Goal: Transaction & Acquisition: Purchase product/service

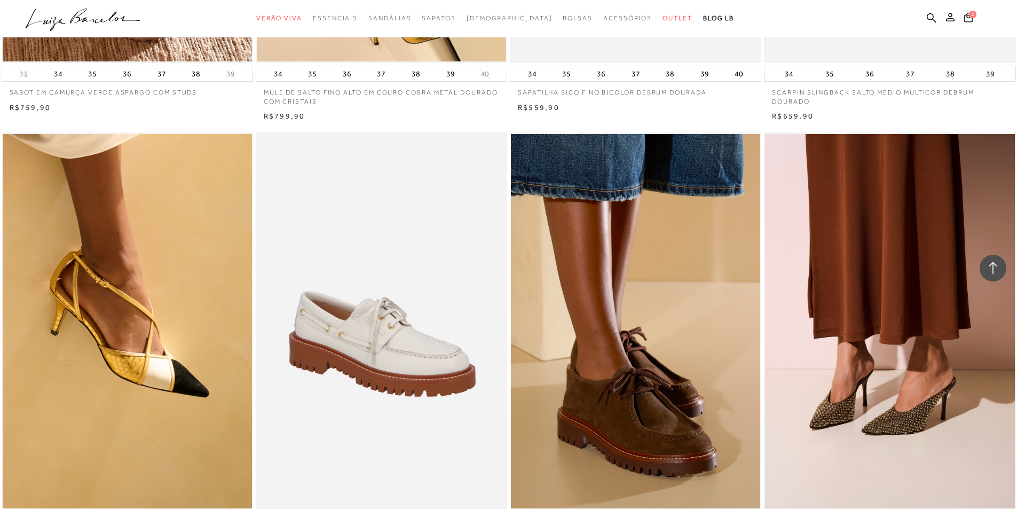
scroll to position [1011, 0]
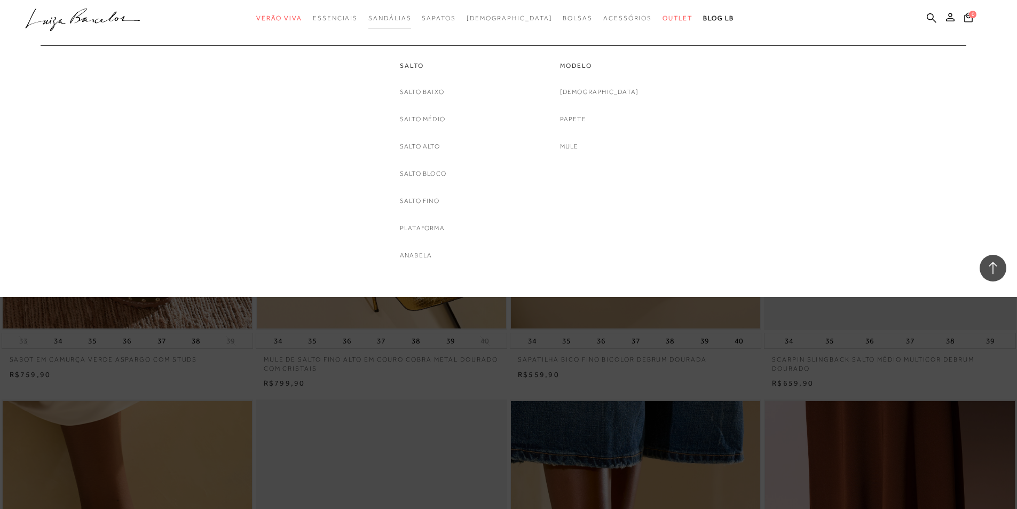
click at [411, 25] on link "Sandálias" at bounding box center [389, 19] width 43 height 20
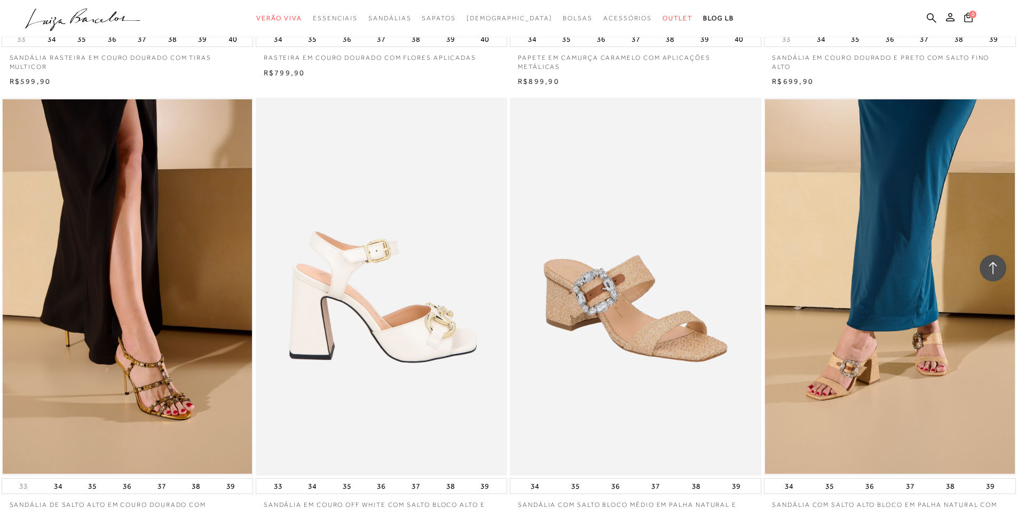
scroll to position [2616, 0]
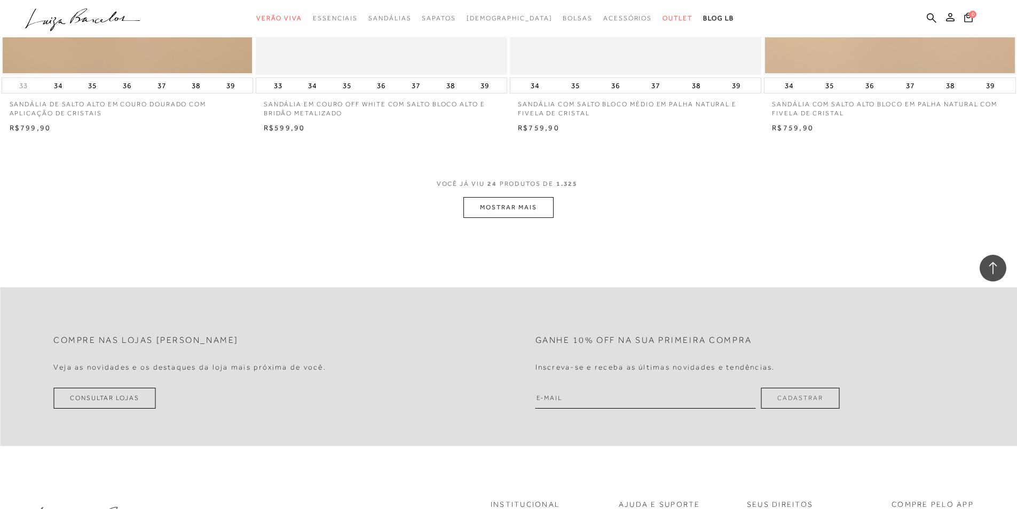
click at [494, 203] on button "MOSTRAR MAIS" at bounding box center [508, 207] width 90 height 21
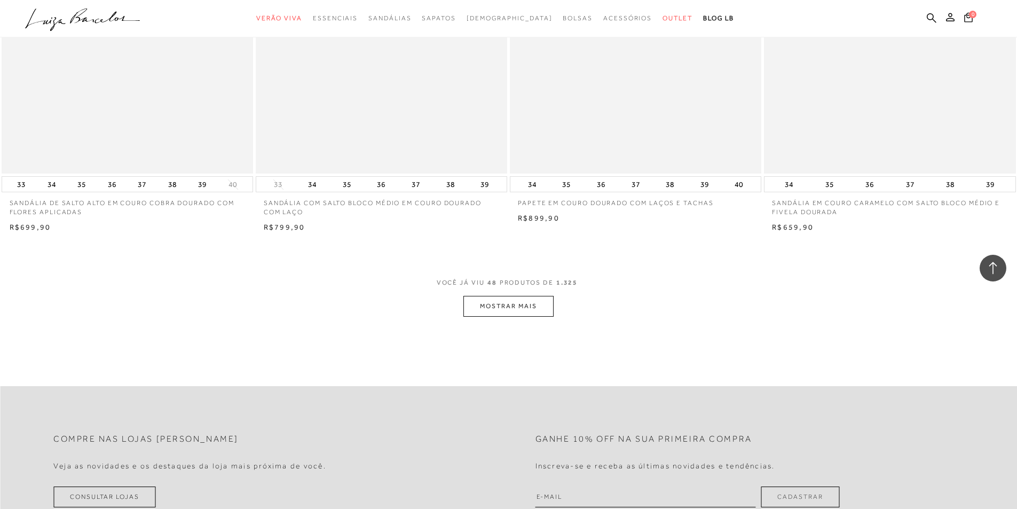
scroll to position [5232, 0]
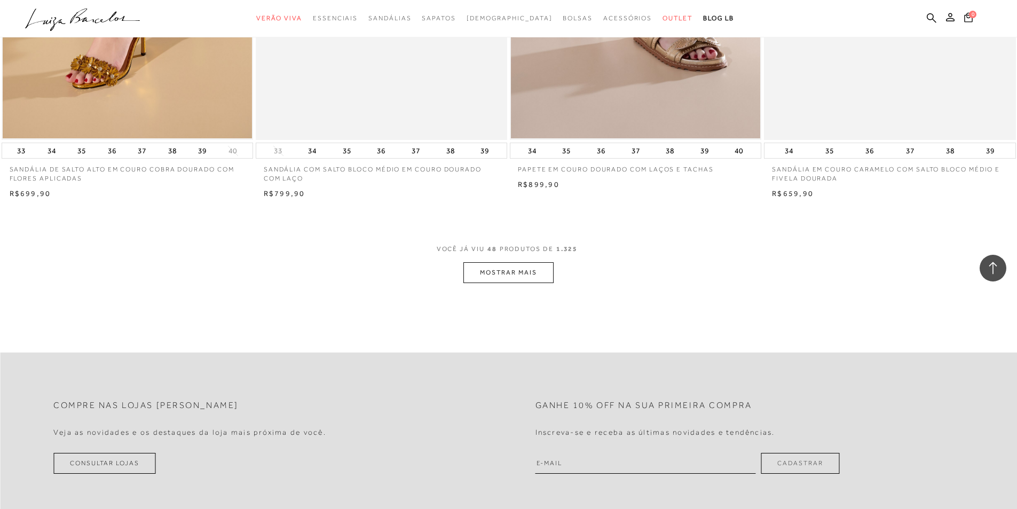
click at [527, 272] on button "MOSTRAR MAIS" at bounding box center [508, 272] width 90 height 21
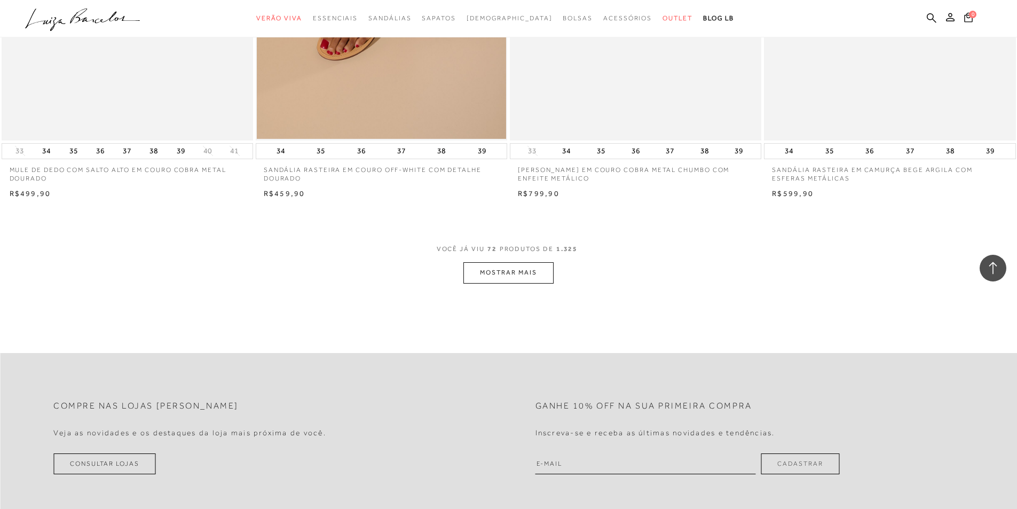
scroll to position [7955, 0]
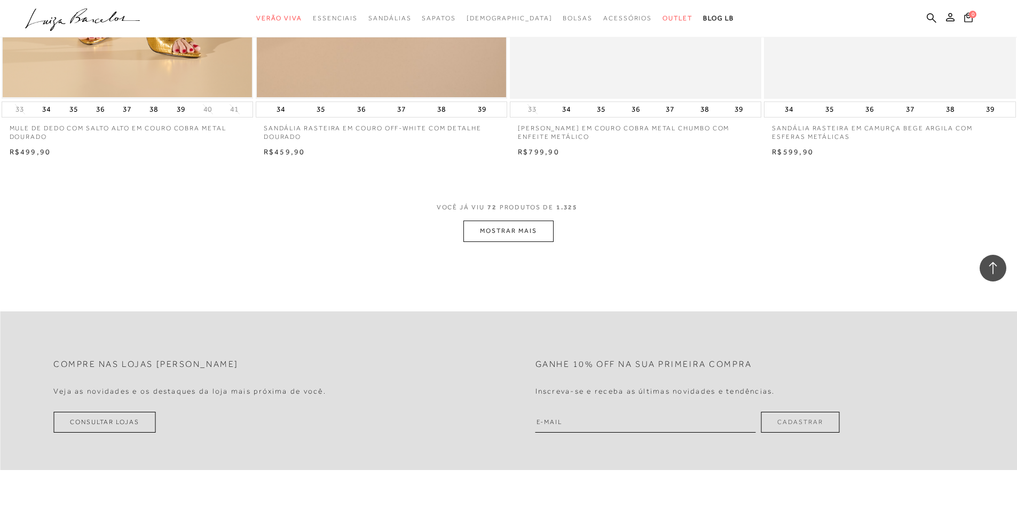
click at [502, 225] on button "MOSTRAR MAIS" at bounding box center [508, 231] width 90 height 21
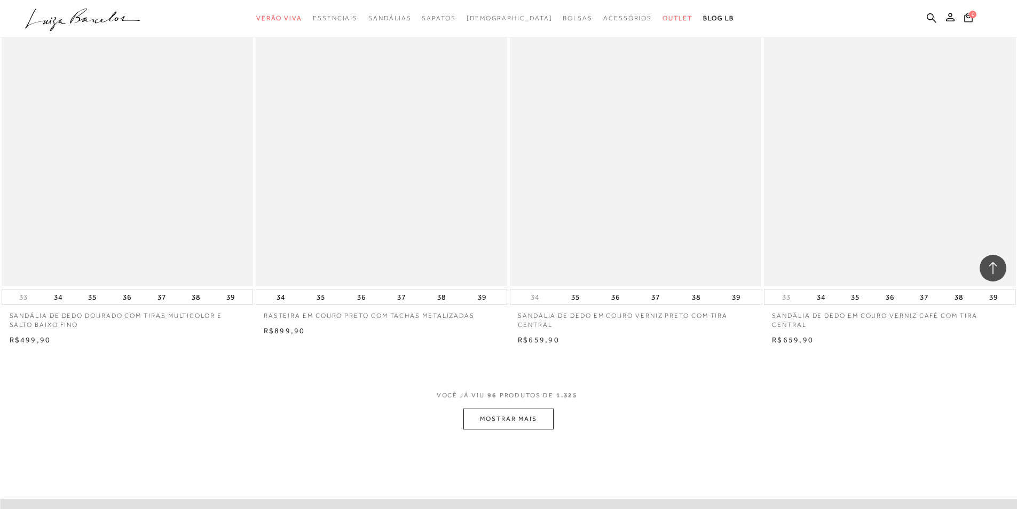
scroll to position [10518, 0]
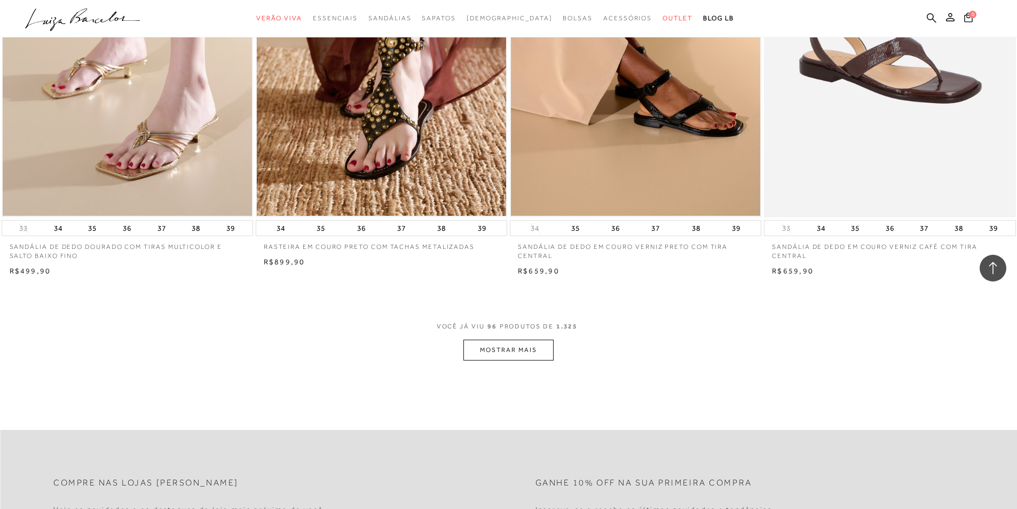
click at [521, 349] on button "MOSTRAR MAIS" at bounding box center [508, 350] width 90 height 21
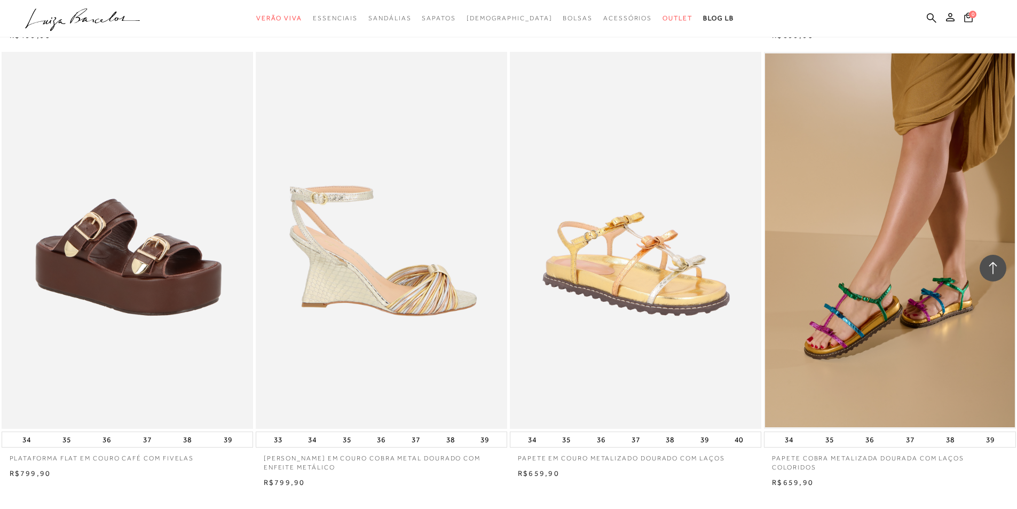
scroll to position [13187, 0]
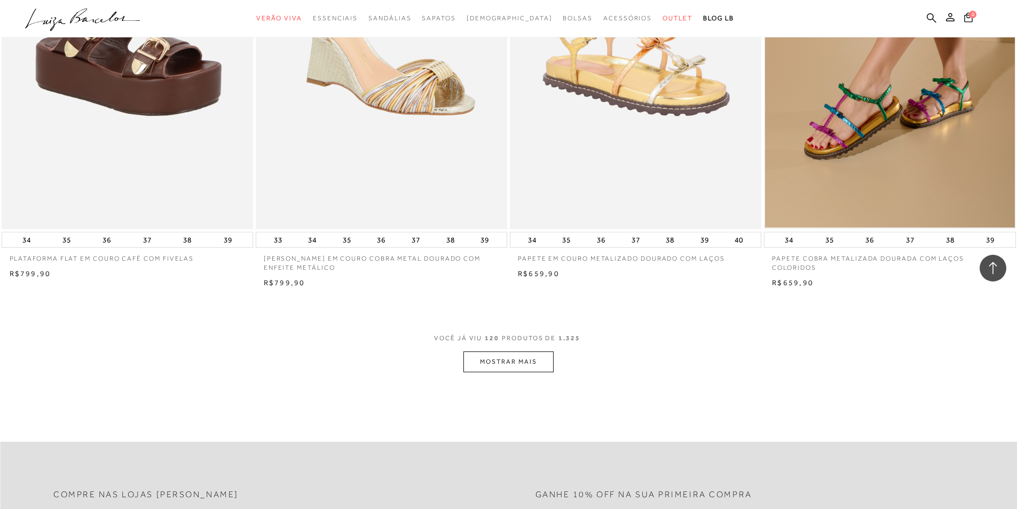
click at [513, 364] on button "MOSTRAR MAIS" at bounding box center [508, 361] width 90 height 21
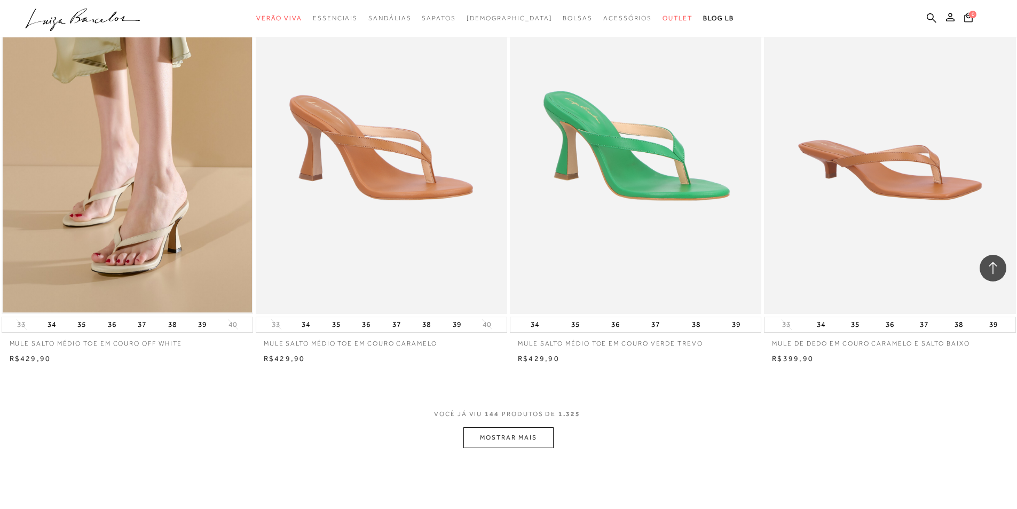
scroll to position [15964, 0]
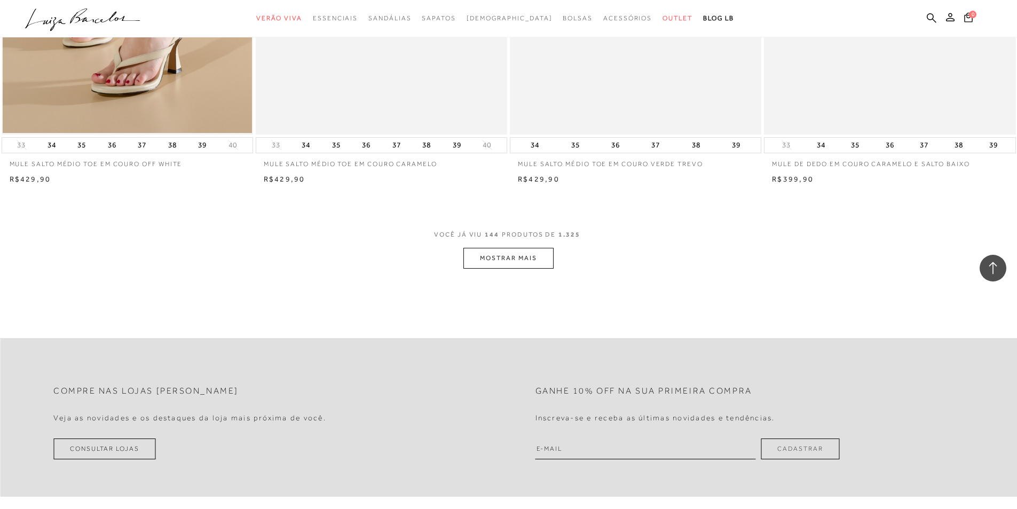
click at [512, 257] on button "MOSTRAR MAIS" at bounding box center [508, 258] width 90 height 21
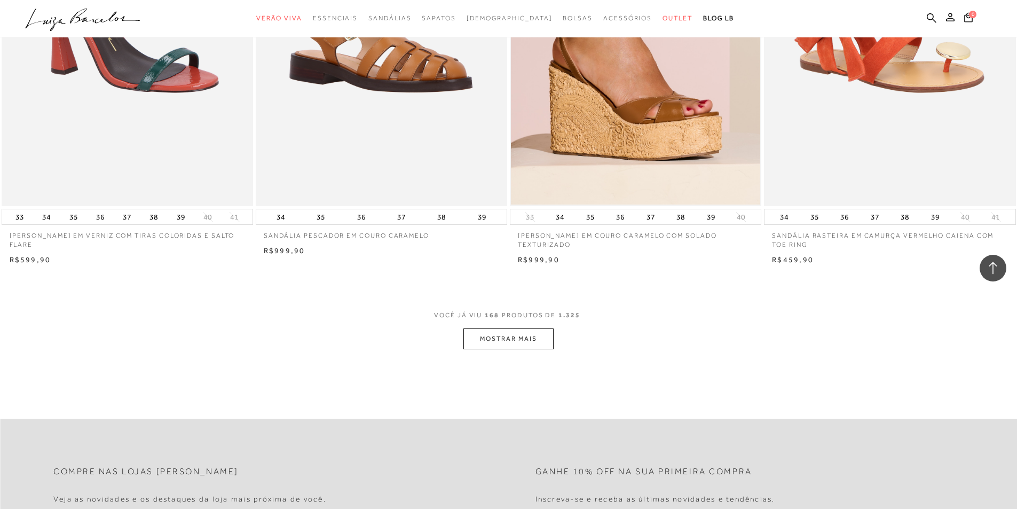
scroll to position [18580, 0]
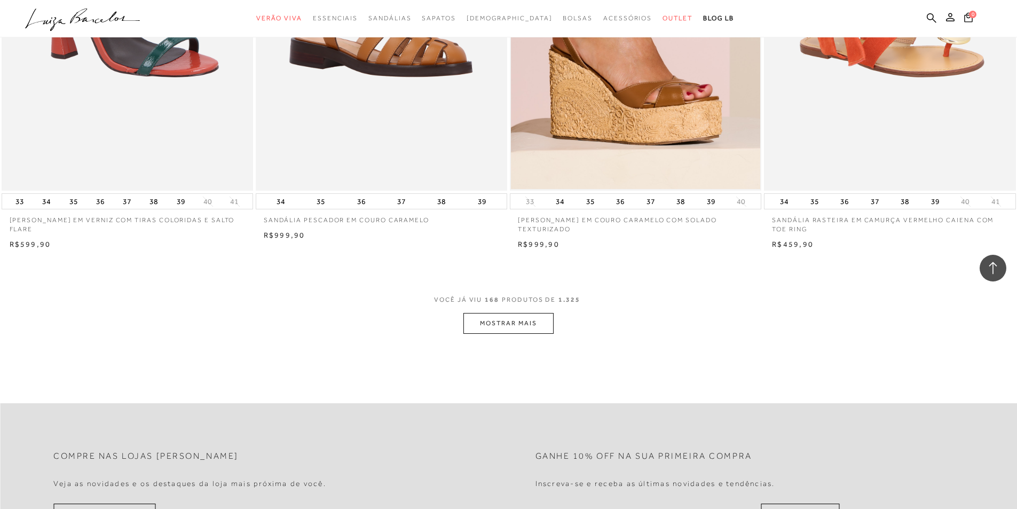
click at [508, 324] on button "MOSTRAR MAIS" at bounding box center [508, 323] width 90 height 21
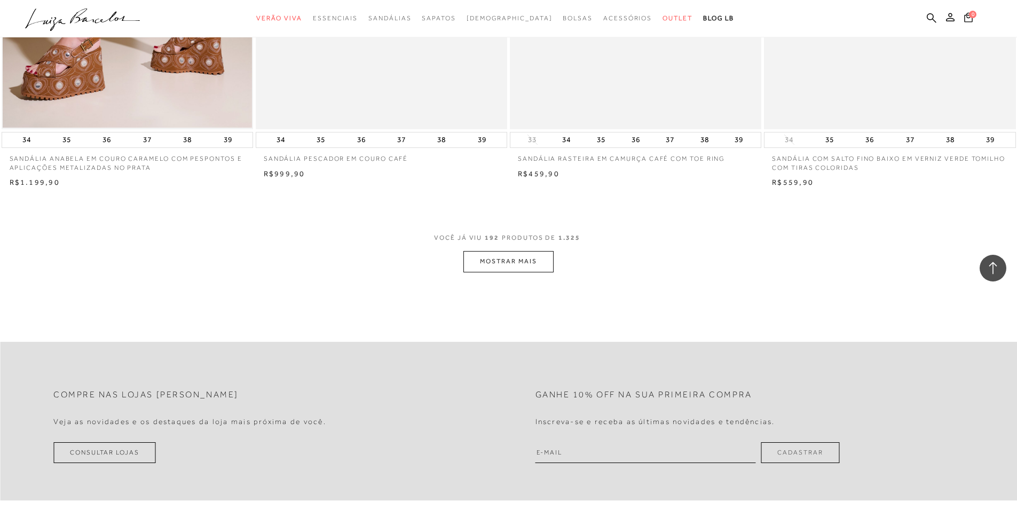
scroll to position [21356, 0]
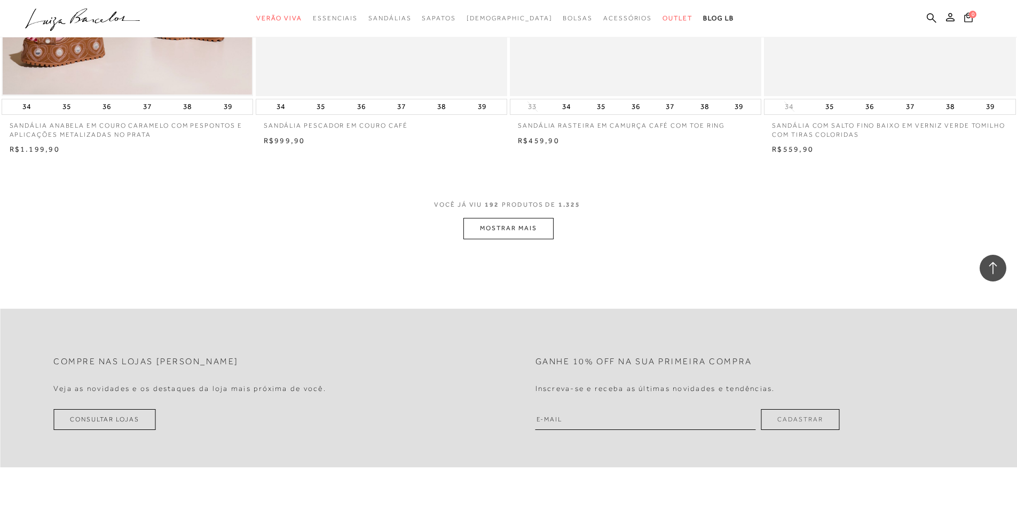
click at [511, 227] on button "MOSTRAR MAIS" at bounding box center [508, 228] width 90 height 21
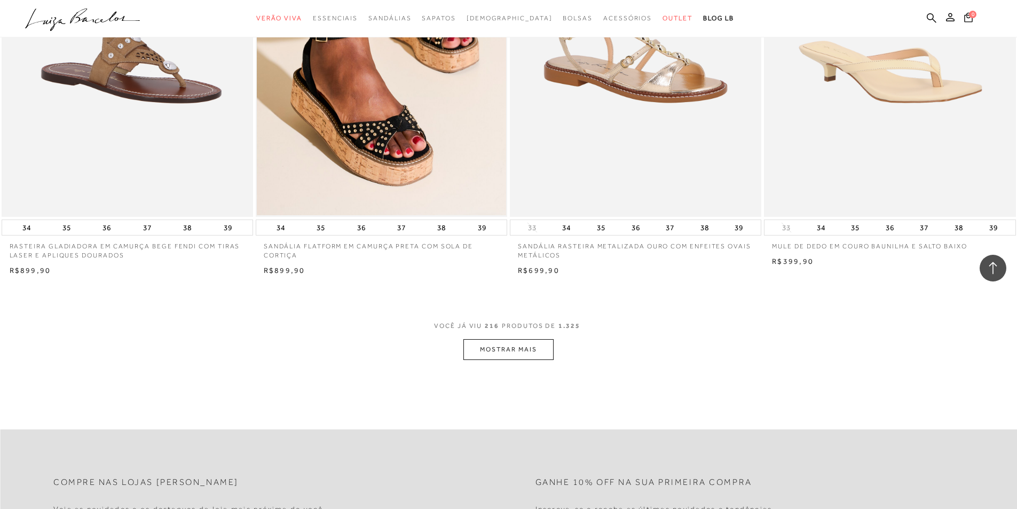
scroll to position [23919, 0]
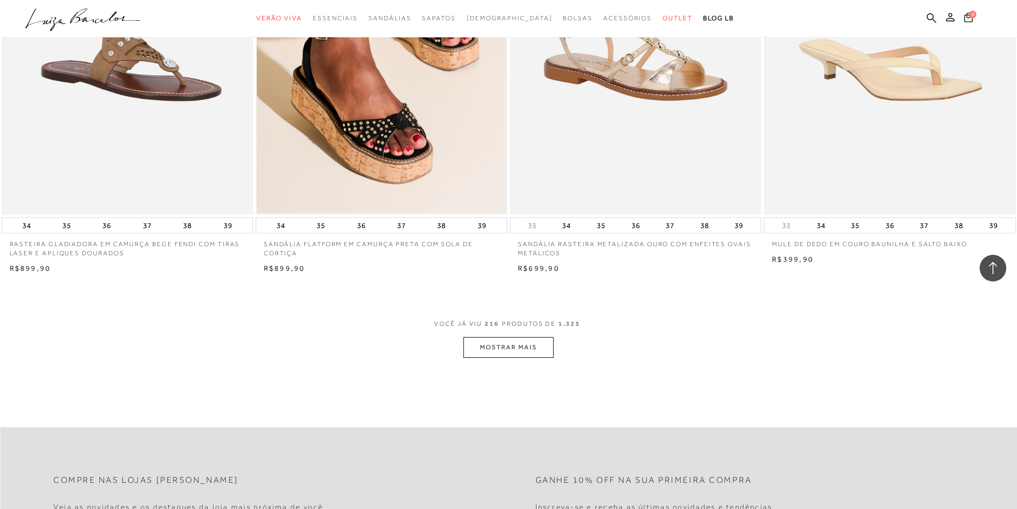
click at [532, 343] on button "MOSTRAR MAIS" at bounding box center [508, 347] width 90 height 21
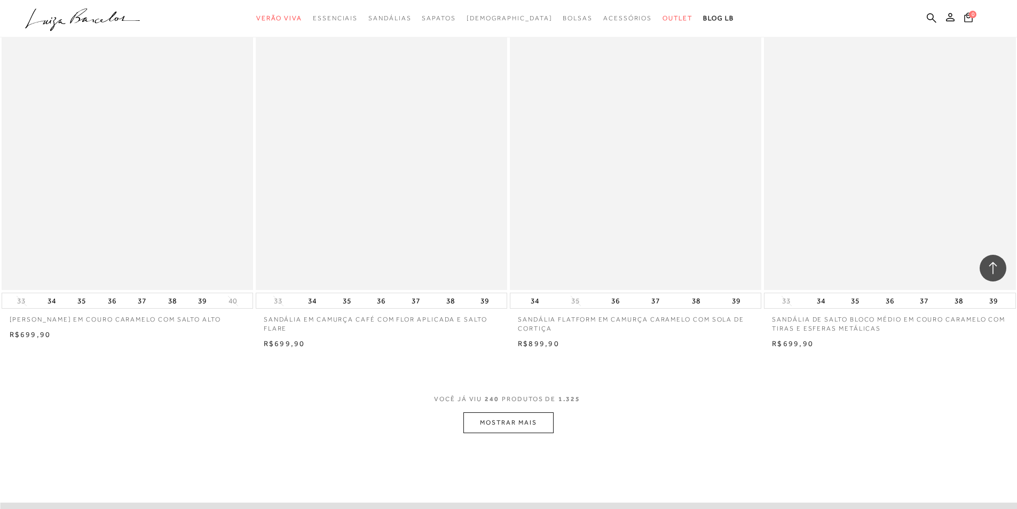
scroll to position [26535, 0]
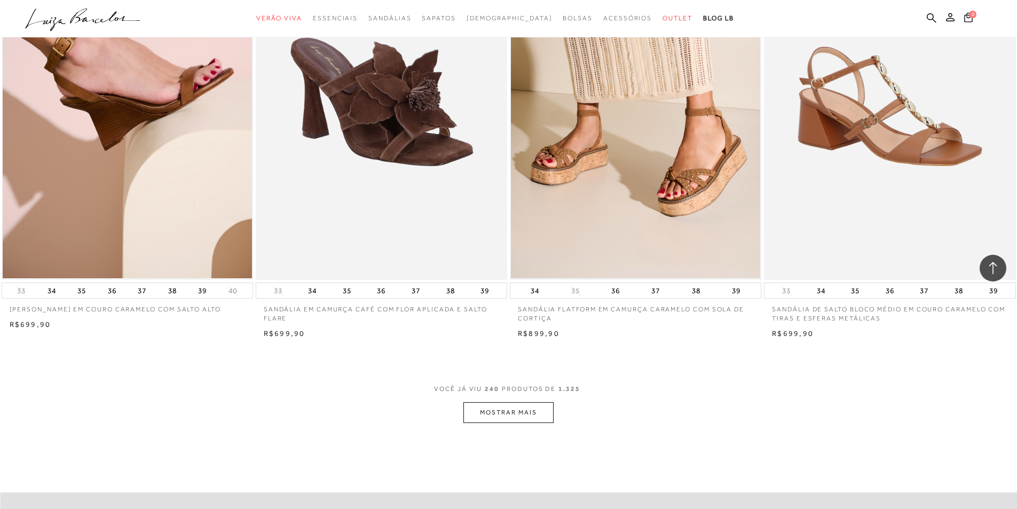
click at [527, 408] on button "MOSTRAR MAIS" at bounding box center [508, 412] width 90 height 21
